Goal: Understand process/instructions: Learn about a topic

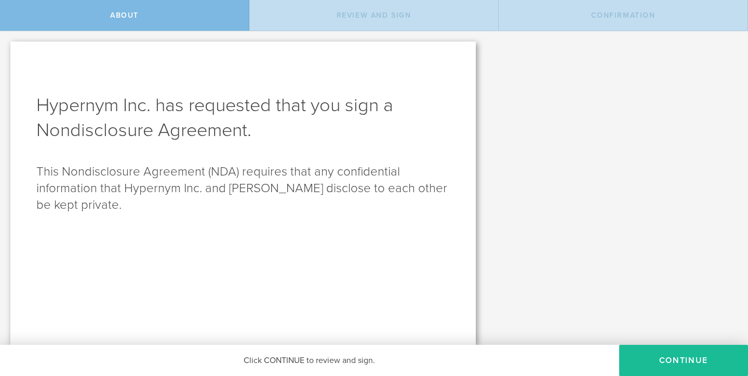
click at [276, 102] on h1 "Hypernym Inc. has requested that you sign a Nondisclosure Agreement ." at bounding box center [243, 118] width 414 height 50
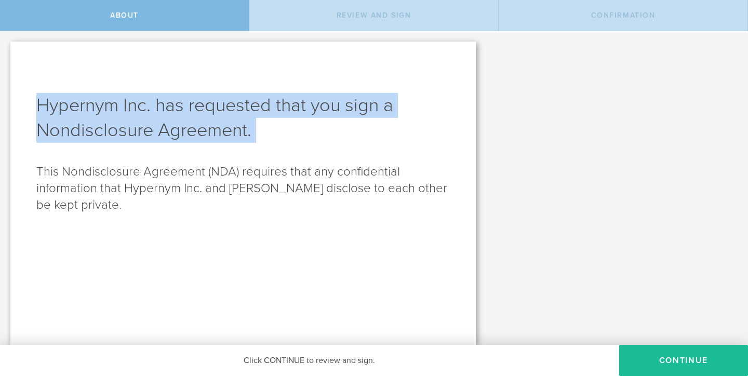
click at [276, 102] on h1 "Hypernym Inc. has requested that you sign a Nondisclosure Agreement ." at bounding box center [243, 118] width 414 height 50
click at [294, 106] on h1 "Hypernym Inc. has requested that you sign a Nondisclosure Agreement ." at bounding box center [243, 118] width 414 height 50
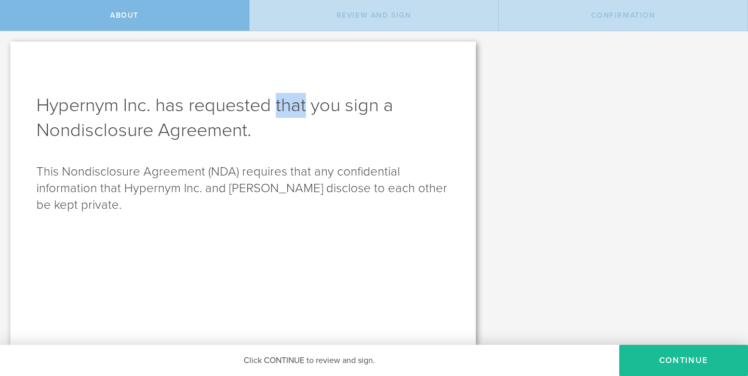
click at [294, 106] on h1 "Hypernym Inc. has requested that you sign a Nondisclosure Agreement ." at bounding box center [243, 118] width 414 height 50
click at [293, 106] on h1 "Hypernym Inc. has requested that you sign a Nondisclosure Agreement ." at bounding box center [243, 118] width 414 height 50
click at [263, 153] on div "Hypernym Inc. has requested that you sign a Nondisclosure Agreement . This Nond…" at bounding box center [243, 194] width 466 height 304
click at [265, 178] on p "This Nondisclosure Agreement (NDA) requires that any confidential information t…" at bounding box center [243, 189] width 414 height 50
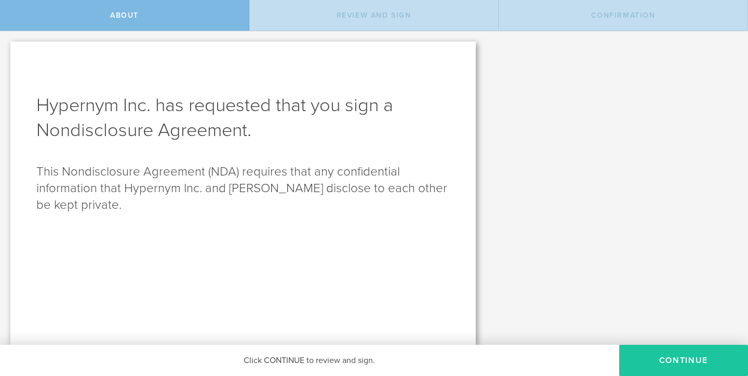
click at [664, 350] on button "Continue" at bounding box center [684, 360] width 129 height 31
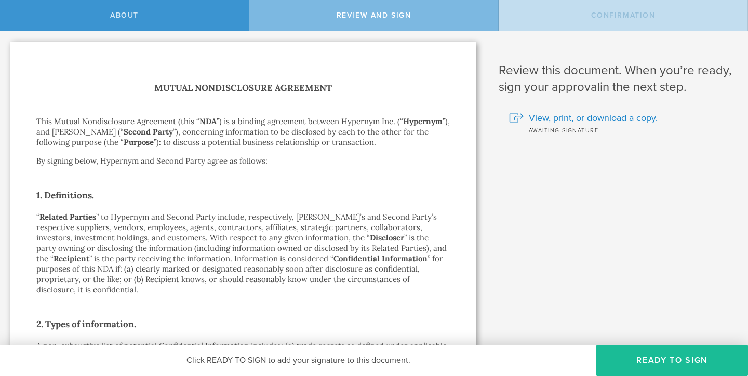
click at [289, 90] on h1 "Mutual Nondisclosure Agreement" at bounding box center [243, 88] width 414 height 15
click at [299, 88] on h1 "Mutual Nondisclosure Agreement" at bounding box center [243, 88] width 414 height 15
click at [300, 88] on h1 "Mutual Nondisclosure Agreement" at bounding box center [243, 88] width 414 height 15
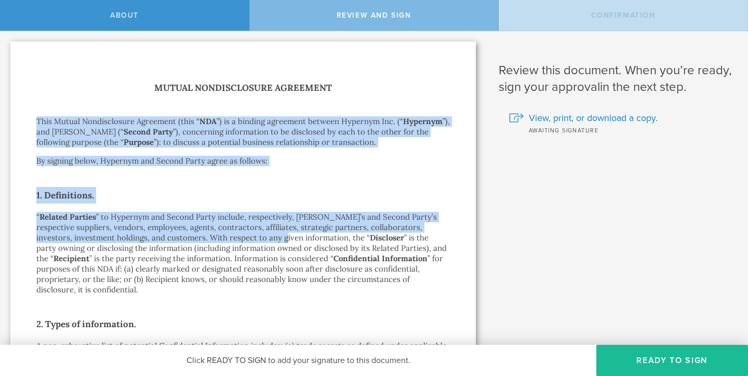
drag, startPoint x: 231, startPoint y: 109, endPoint x: 267, endPoint y: 235, distance: 131.3
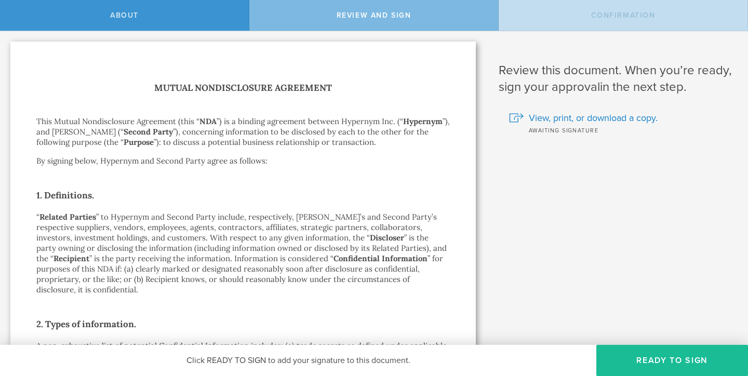
click at [268, 236] on p "“ Related Parties ” to Hypernym and Second Party include, respectively, [PERSON…" at bounding box center [243, 253] width 414 height 83
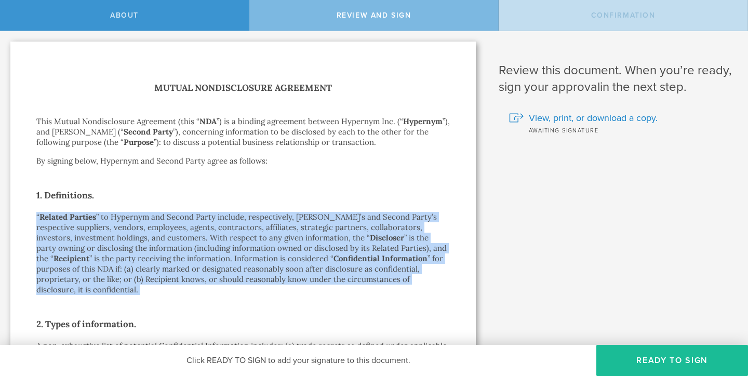
click at [268, 236] on p "“ Related Parties ” to Hypernym and Second Party include, respectively, [PERSON…" at bounding box center [243, 253] width 414 height 83
click at [278, 239] on p "“ Related Parties ” to Hypernym and Second Party include, respectively, [PERSON…" at bounding box center [243, 253] width 414 height 83
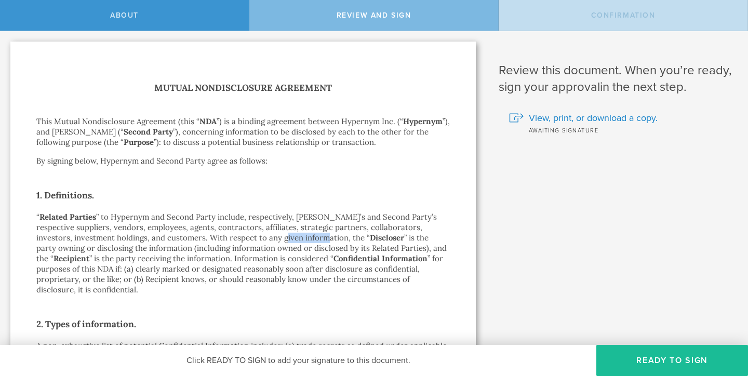
click at [278, 239] on p "“ Related Parties ” to Hypernym and Second Party include, respectively, [PERSON…" at bounding box center [243, 253] width 414 height 83
click at [291, 238] on p "“ Related Parties ” to Hypernym and Second Party include, respectively, [PERSON…" at bounding box center [243, 253] width 414 height 83
click at [290, 238] on p "“ Related Parties ” to Hypernym and Second Party include, respectively, [PERSON…" at bounding box center [243, 253] width 414 height 83
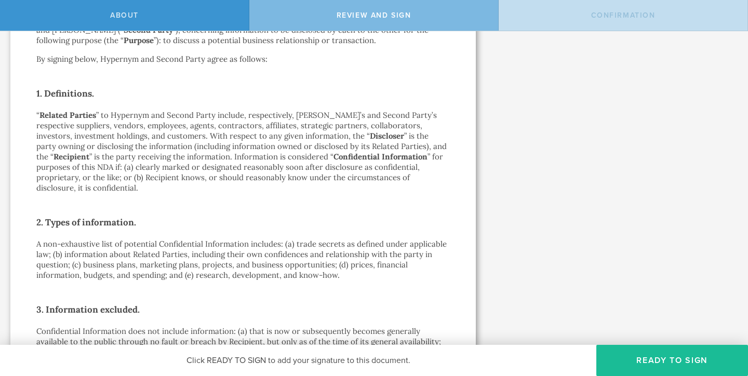
scroll to position [230, 0]
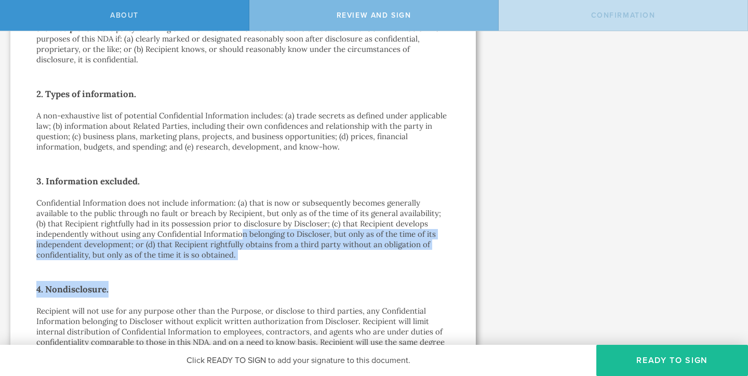
drag, startPoint x: 243, startPoint y: 223, endPoint x: 259, endPoint y: 289, distance: 68.1
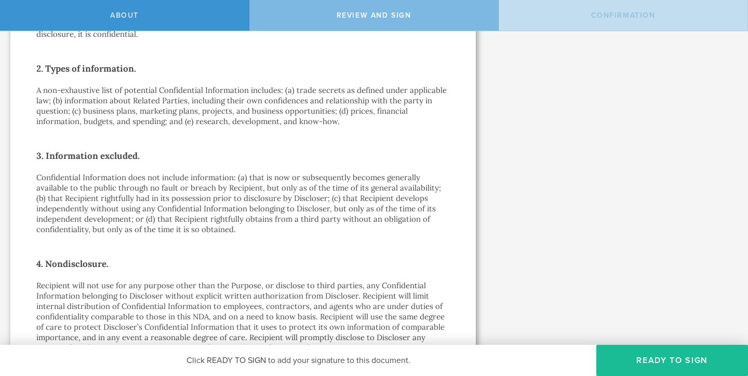
scroll to position [262, 0]
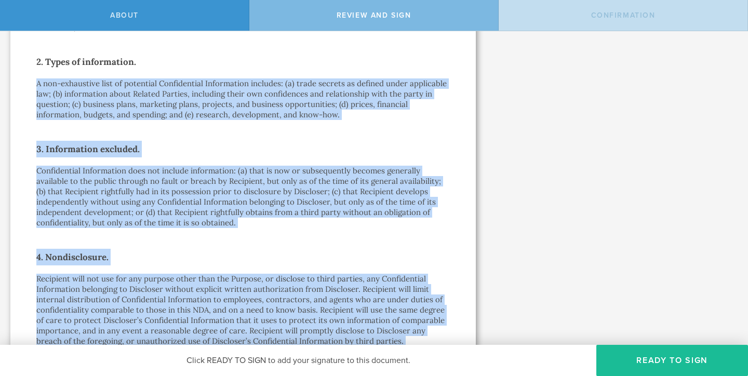
drag, startPoint x: 32, startPoint y: 61, endPoint x: 394, endPoint y: 337, distance: 454.7
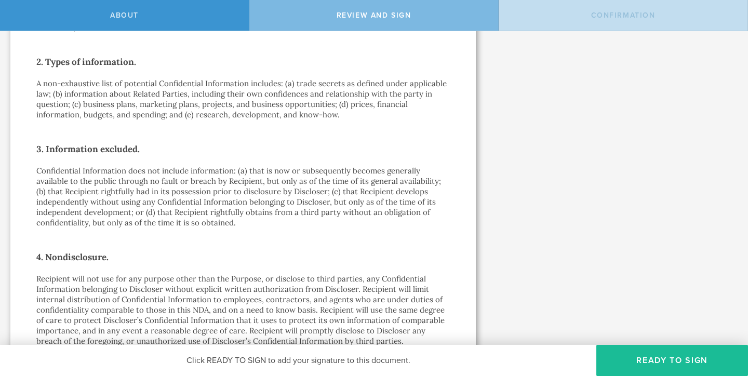
scroll to position [269, 0]
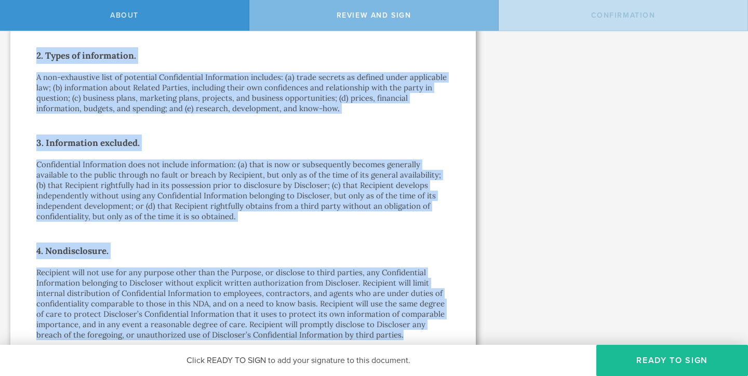
drag, startPoint x: 394, startPoint y: 325, endPoint x: 33, endPoint y: 50, distance: 454.1
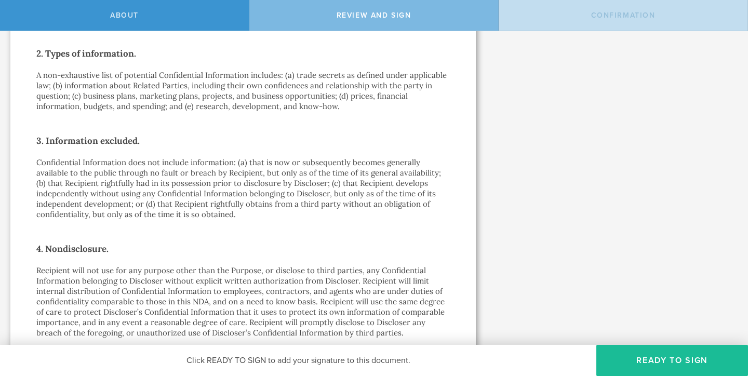
scroll to position [270, 0]
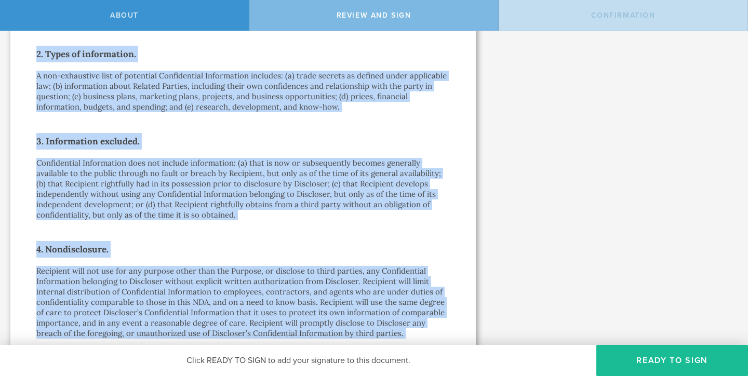
drag, startPoint x: 28, startPoint y: 43, endPoint x: 403, endPoint y: 332, distance: 473.6
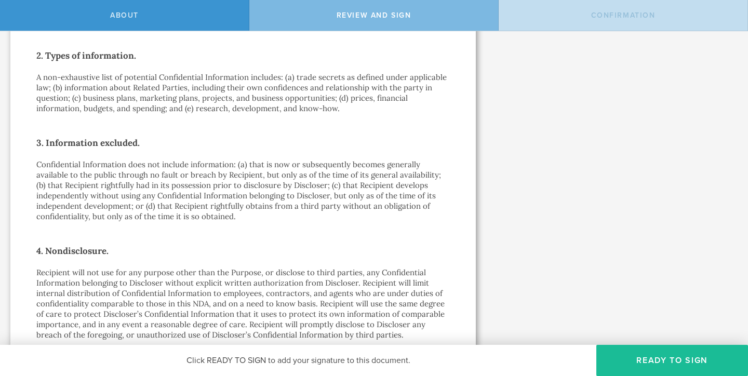
scroll to position [485, 0]
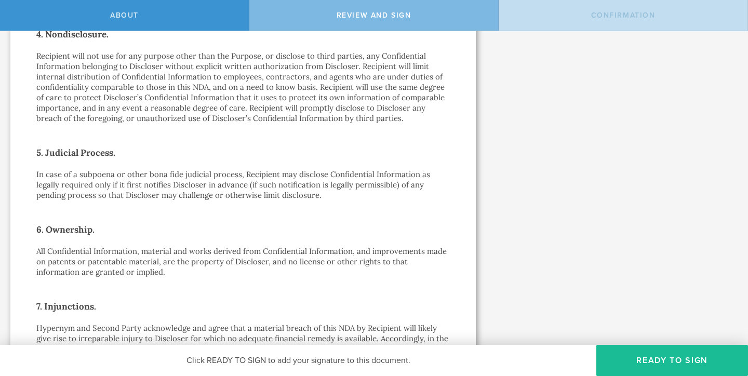
click at [252, 186] on p "In case of a subpoena or other bona fide judicial process, Recipient may disclo…" at bounding box center [243, 184] width 414 height 31
click at [248, 185] on p "In case of a subpoena or other bona fide judicial process, Recipient may disclo…" at bounding box center [243, 184] width 414 height 31
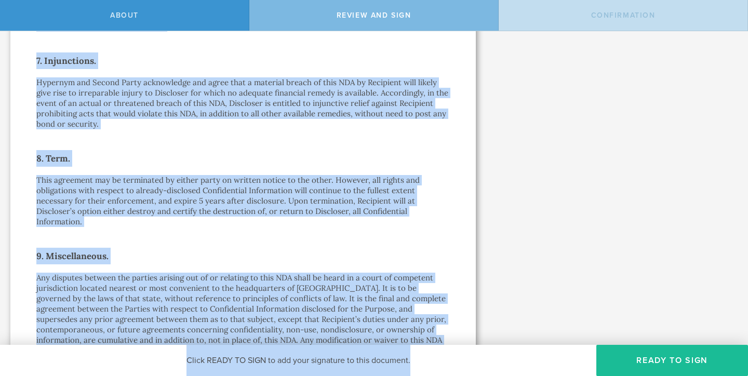
scroll to position [877, 0]
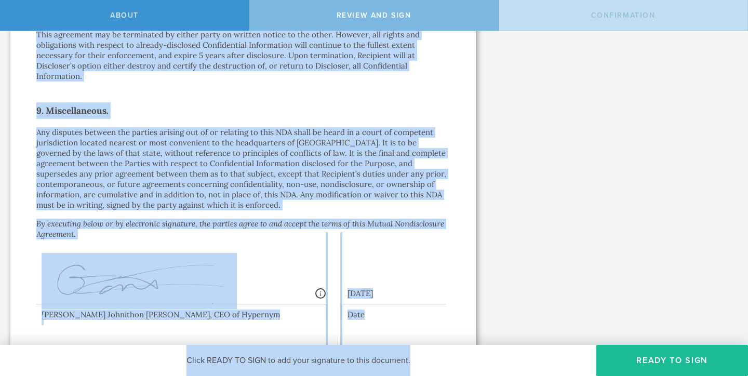
drag, startPoint x: 24, startPoint y: 44, endPoint x: 458, endPoint y: 223, distance: 470.0
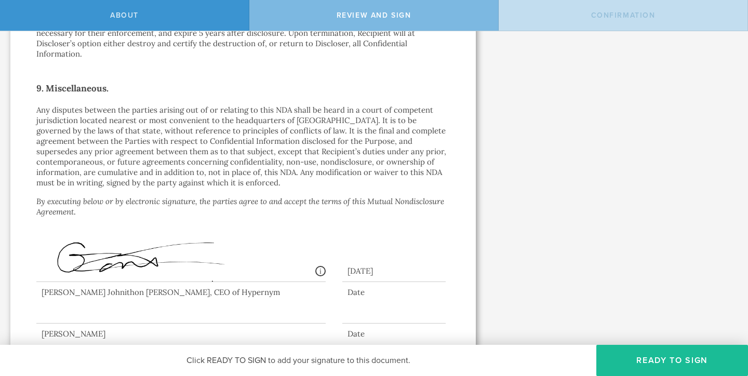
scroll to position [921, 0]
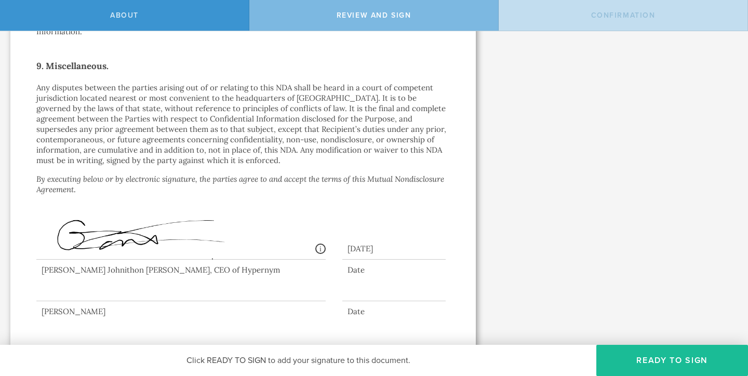
click at [136, 279] on div at bounding box center [180, 281] width 289 height 42
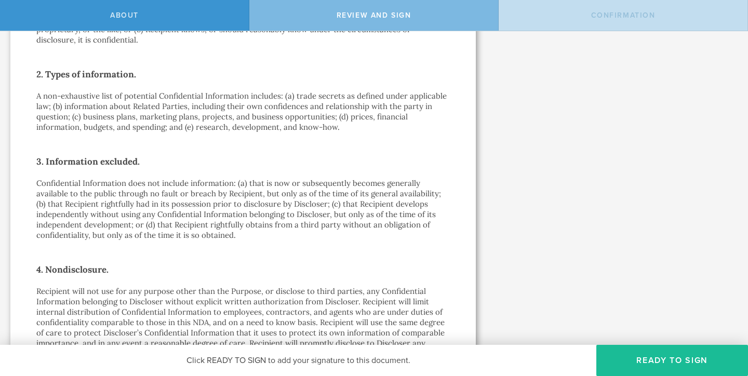
scroll to position [0, 0]
